Goal: Task Accomplishment & Management: Manage account settings

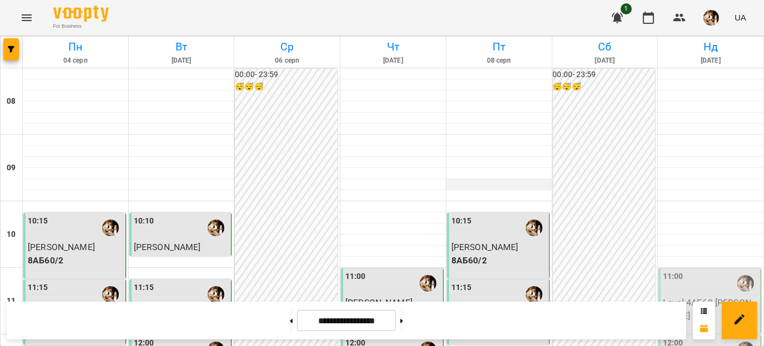
scroll to position [356, 0]
click at [649, 16] on icon "button" at bounding box center [648, 17] width 13 height 13
click at [705, 296] on p "Loyal-4АБ60 - [PERSON_NAME]" at bounding box center [710, 309] width 95 height 26
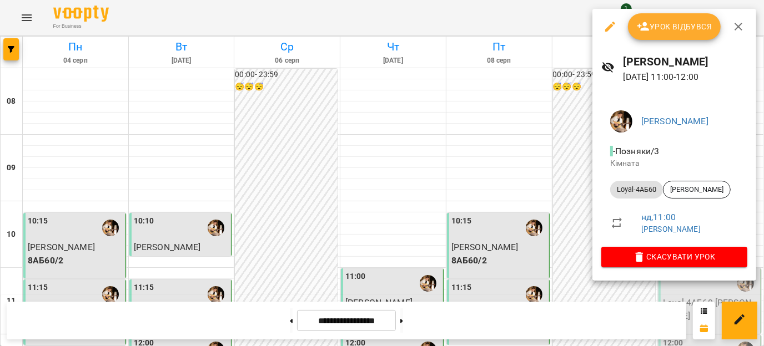
click at [672, 30] on span "Урок відбувся" at bounding box center [675, 26] width 76 height 13
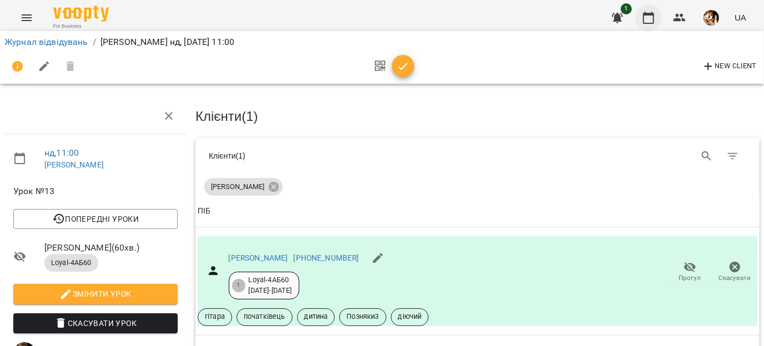
click at [651, 21] on icon "button" at bounding box center [648, 17] width 13 height 13
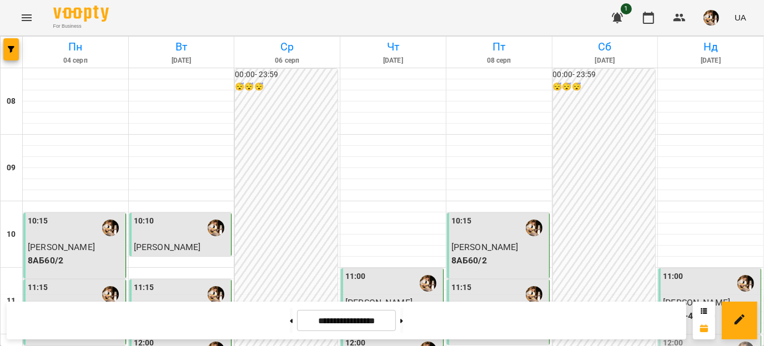
scroll to position [300, 0]
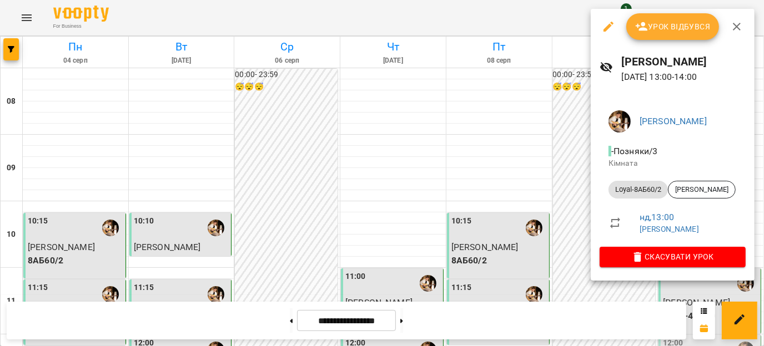
click at [617, 29] on button "button" at bounding box center [608, 26] width 27 height 27
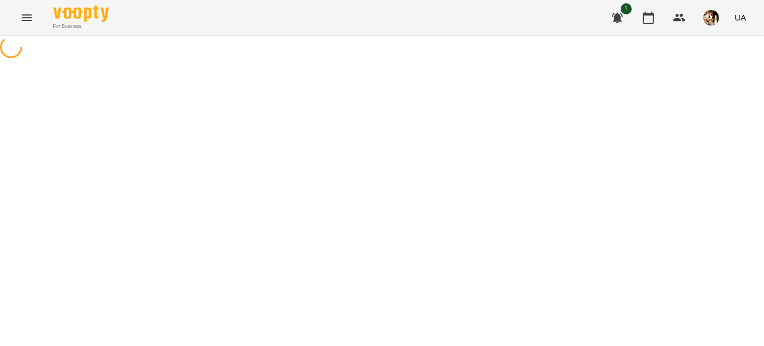
select select "**********"
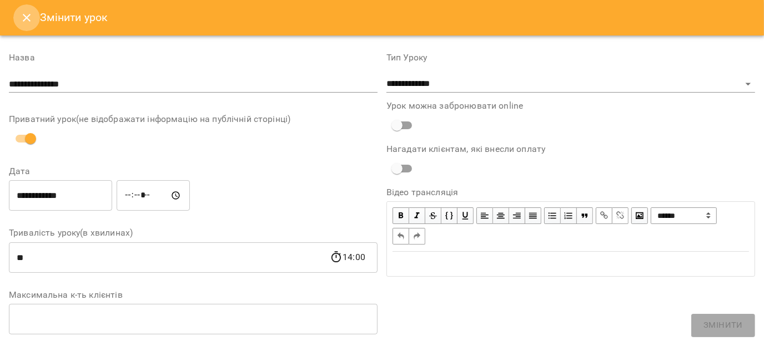
click at [21, 20] on icon "Close" at bounding box center [26, 17] width 13 height 13
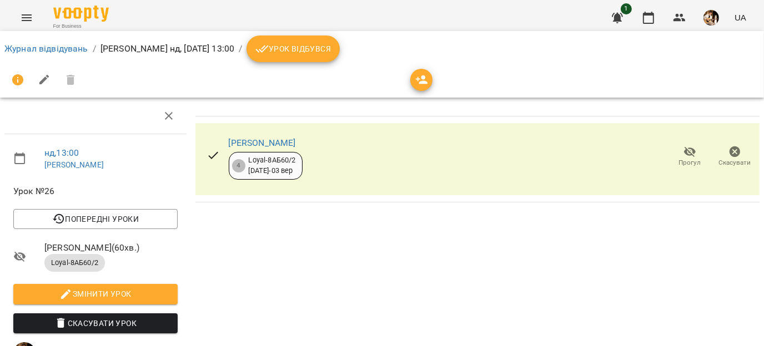
click at [138, 324] on span "Скасувати Урок" at bounding box center [95, 323] width 147 height 13
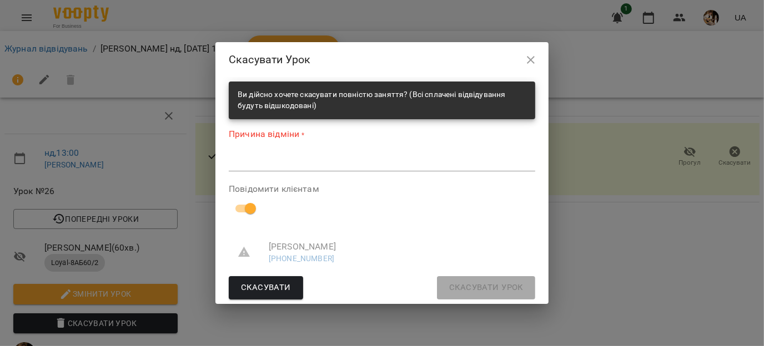
click at [335, 168] on div "*" at bounding box center [382, 163] width 306 height 18
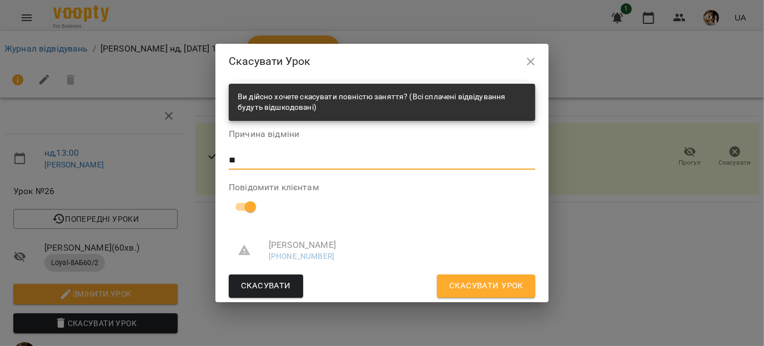
type textarea "*"
type textarea "**"
click at [496, 288] on span "Скасувати Урок" at bounding box center [486, 286] width 74 height 14
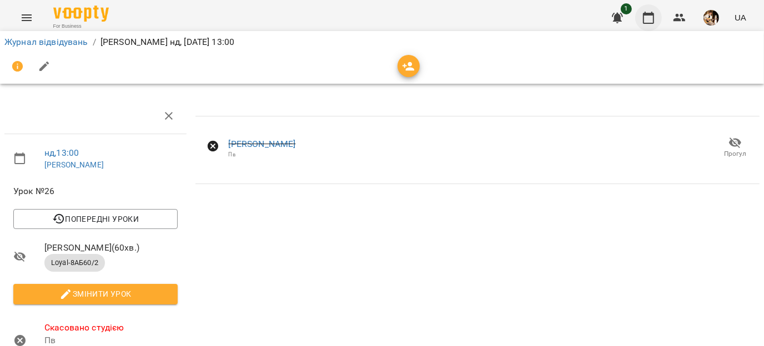
click at [651, 23] on icon "button" at bounding box center [648, 18] width 11 height 12
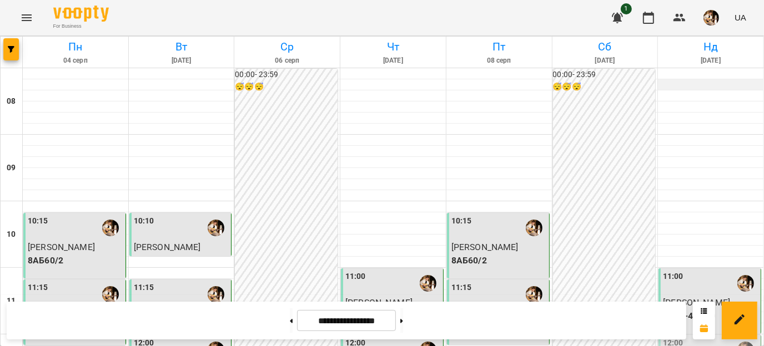
scroll to position [419, 0]
click at [403, 322] on button at bounding box center [401, 321] width 3 height 24
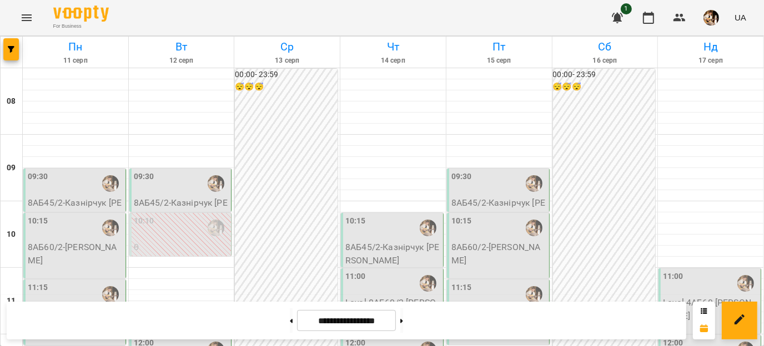
scroll to position [79, 0]
click at [290, 323] on button at bounding box center [291, 321] width 3 height 24
type input "**********"
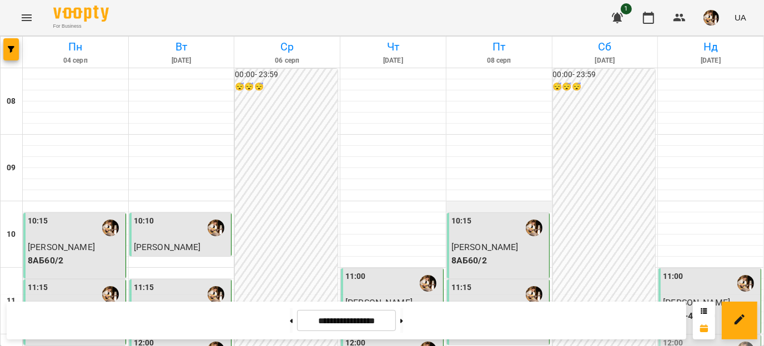
scroll to position [208, 0]
